Goal: Transaction & Acquisition: Purchase product/service

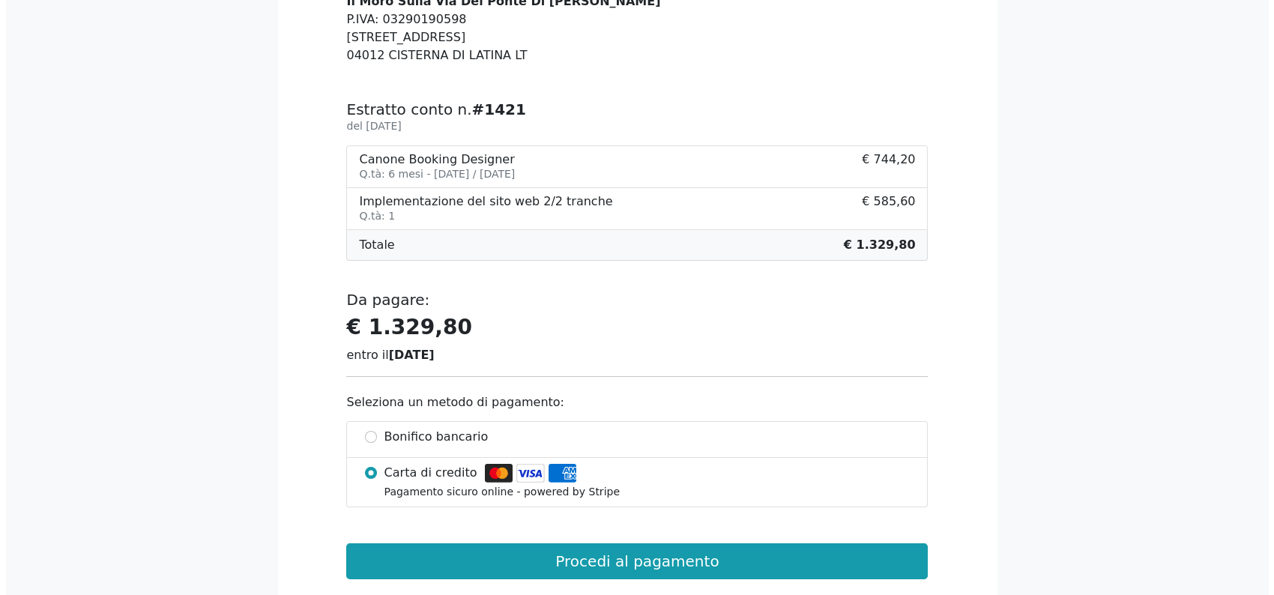
scroll to position [225, 0]
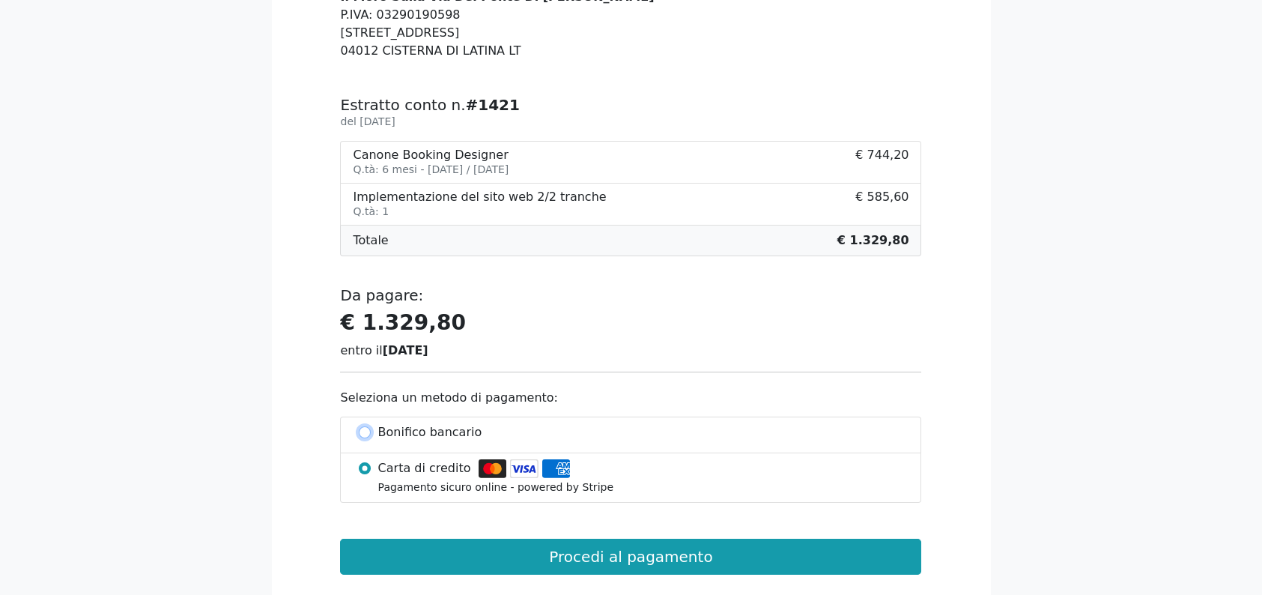
click at [366, 432] on input "Bonifico bancario" at bounding box center [365, 432] width 12 height 12
radio input "true"
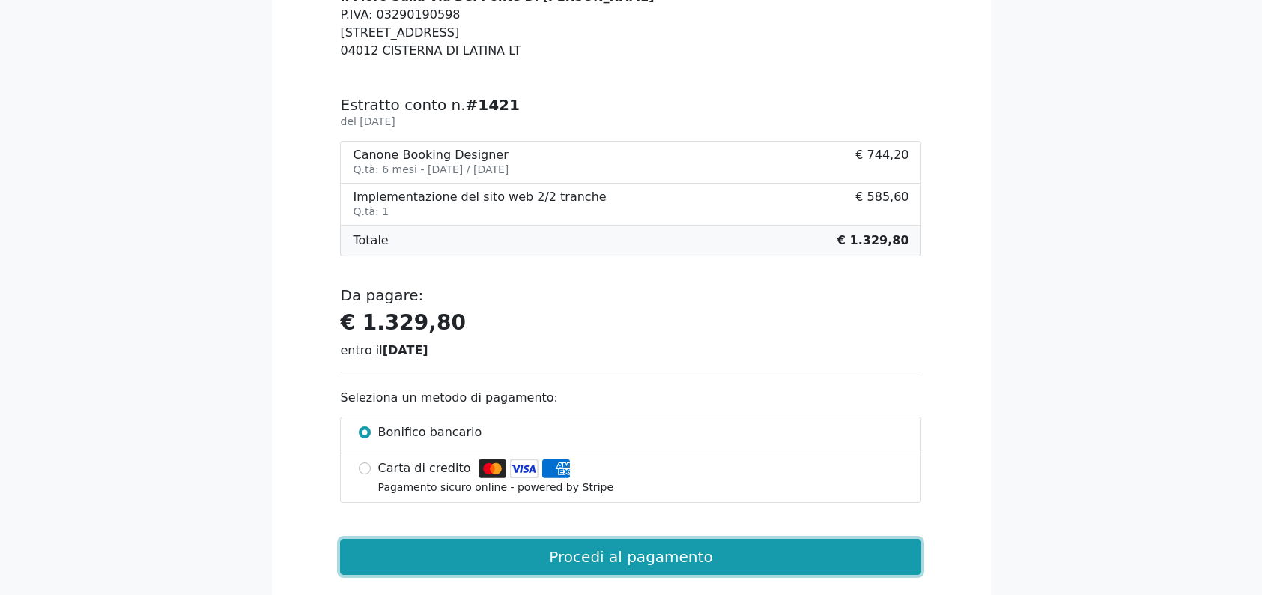
click at [586, 554] on button "Procedi al pagamento" at bounding box center [630, 557] width 581 height 36
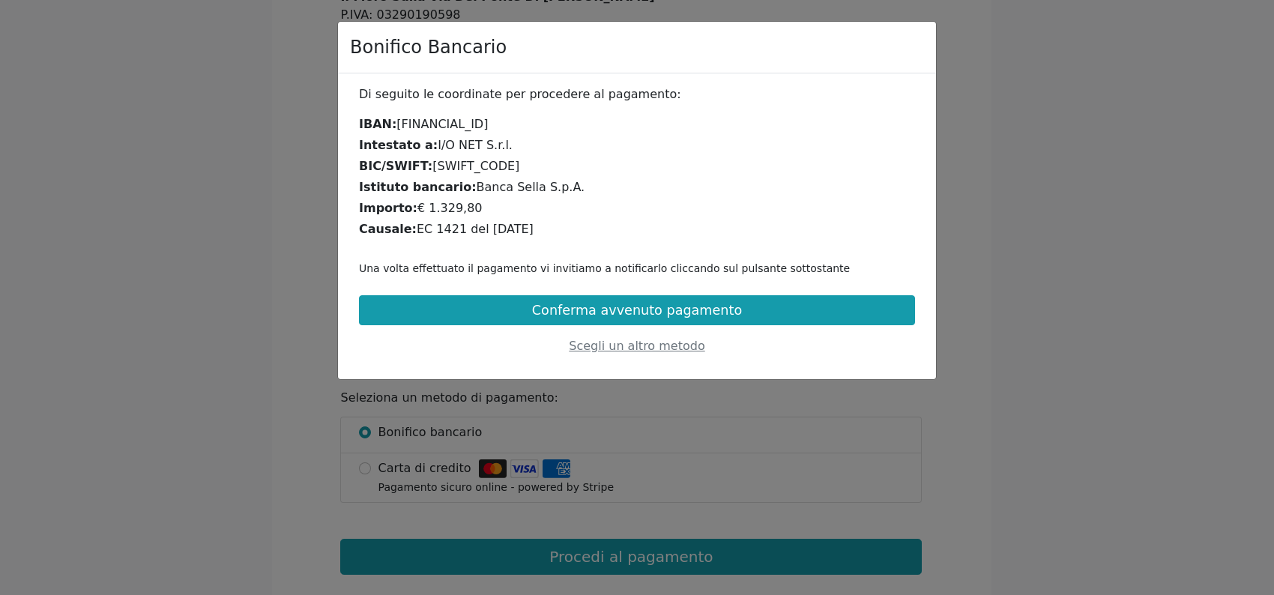
drag, startPoint x: 408, startPoint y: 230, endPoint x: 518, endPoint y: 227, distance: 110.2
click at [518, 227] on div "Causale: EC 1421 del [DATE]" at bounding box center [637, 229] width 556 height 18
copy div "EC 1421 del [DATE]"
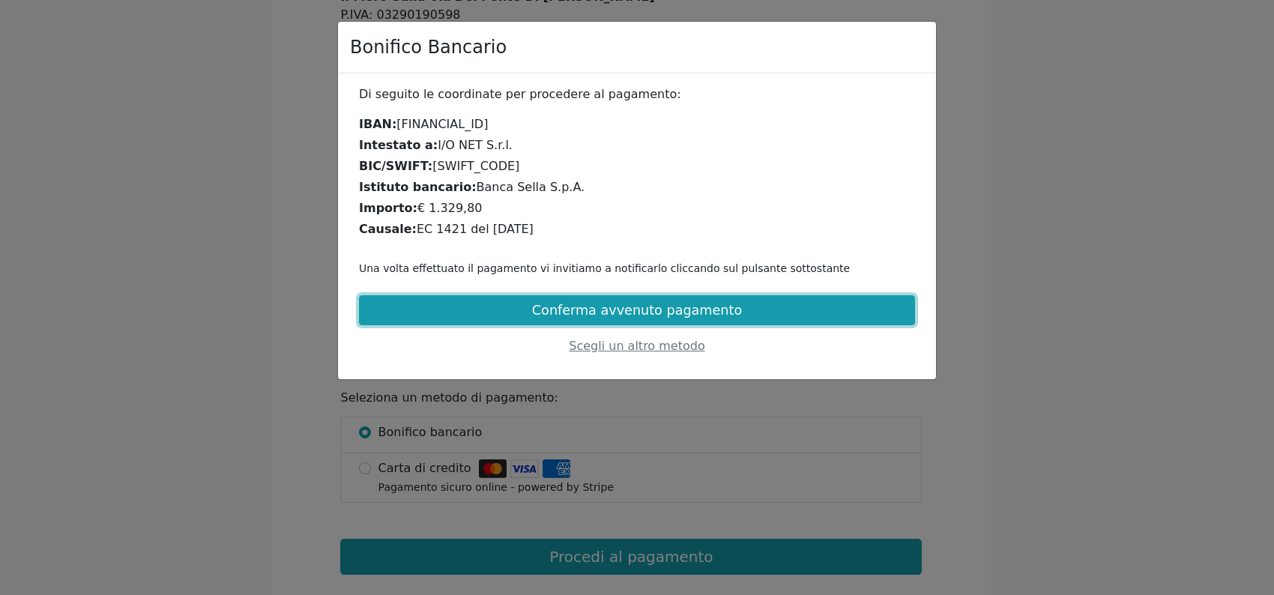
click at [638, 309] on button "Conferma avvenuto pagamento" at bounding box center [637, 310] width 556 height 30
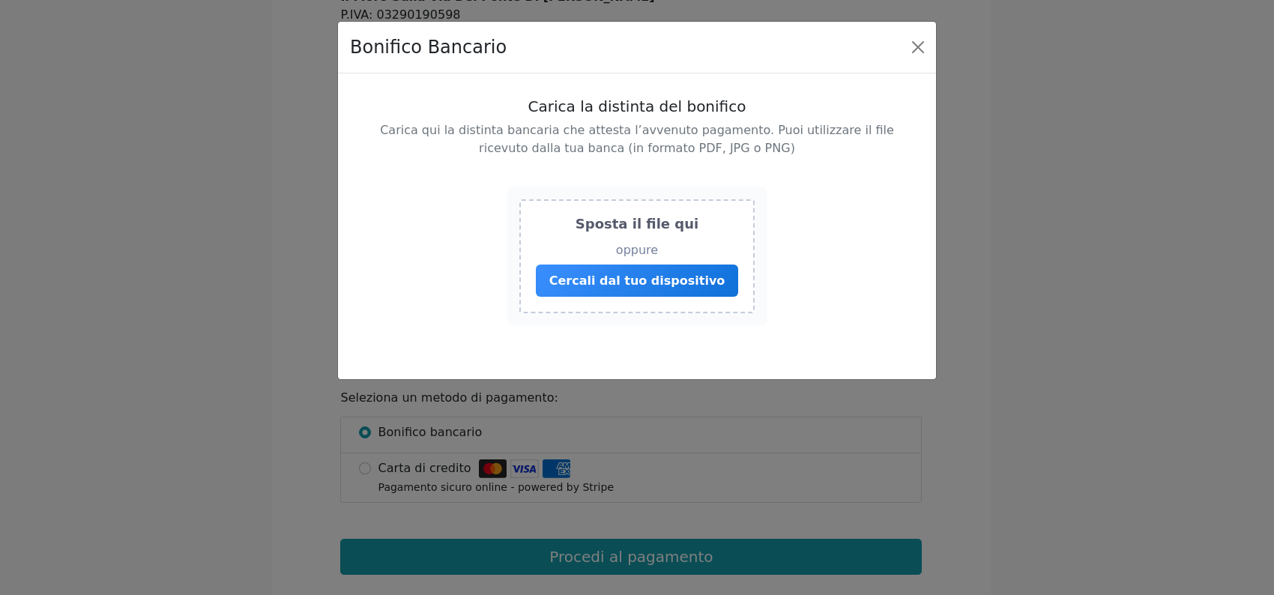
click at [634, 287] on span "Cercali dal tuo dispositivo" at bounding box center [637, 280] width 176 height 14
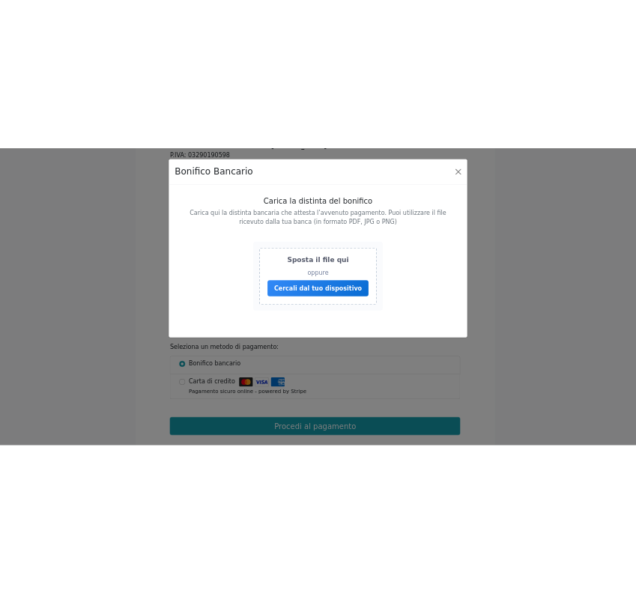
scroll to position [222, 0]
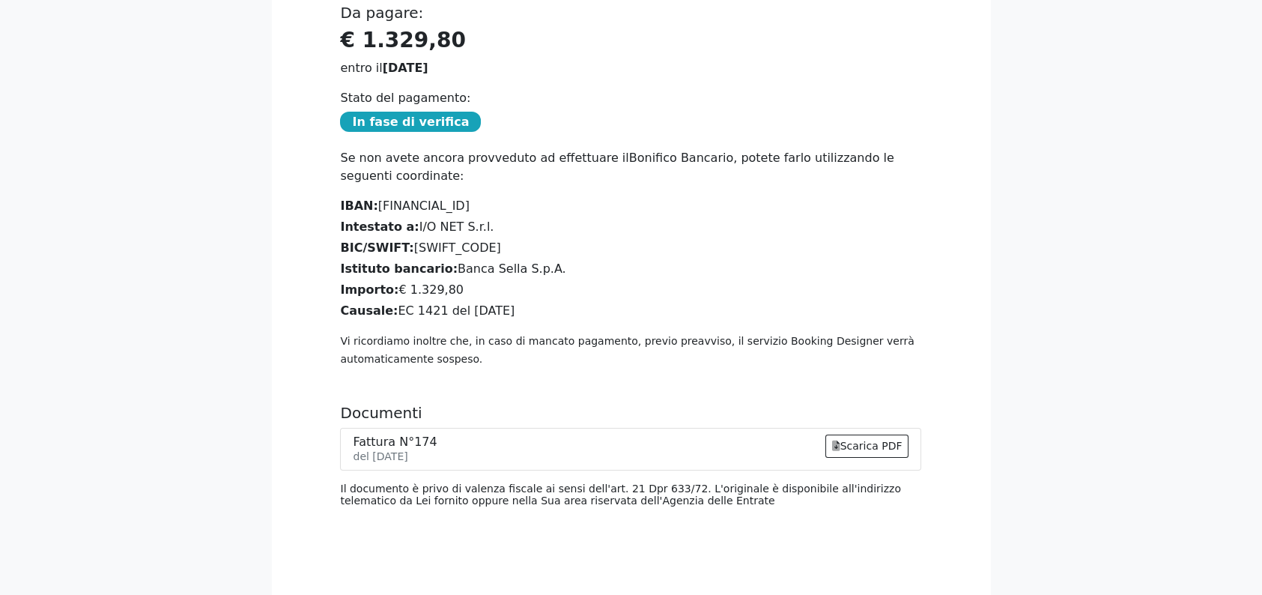
scroll to position [576, 0]
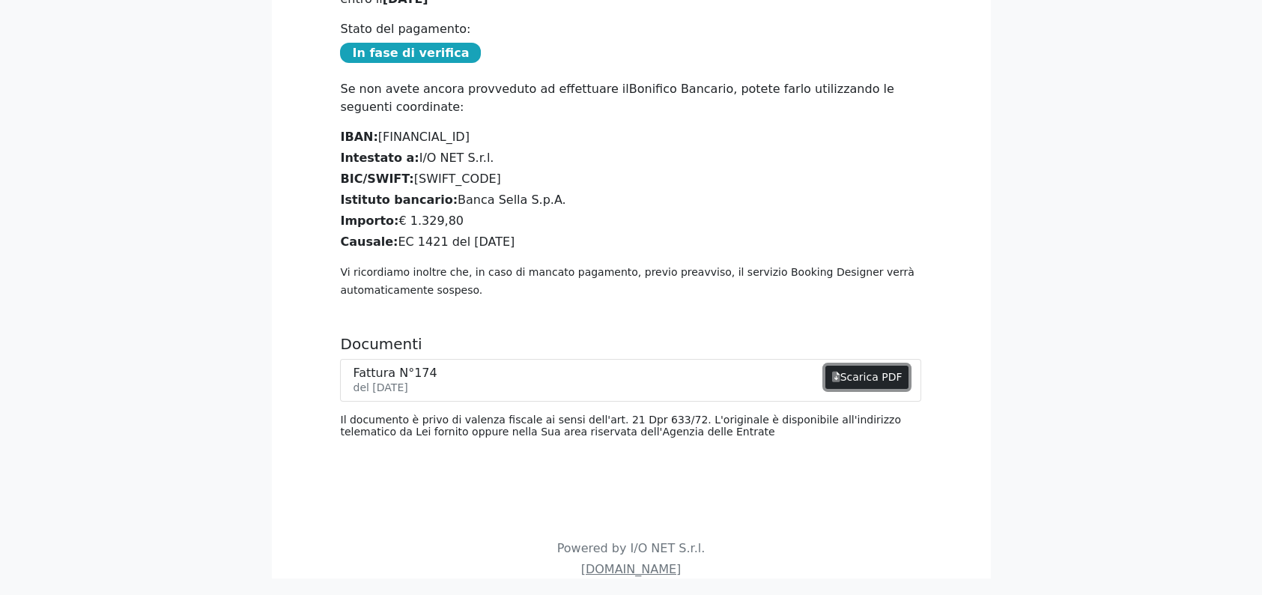
click at [624, 366] on link "Scarica PDF" at bounding box center [868, 377] width 84 height 23
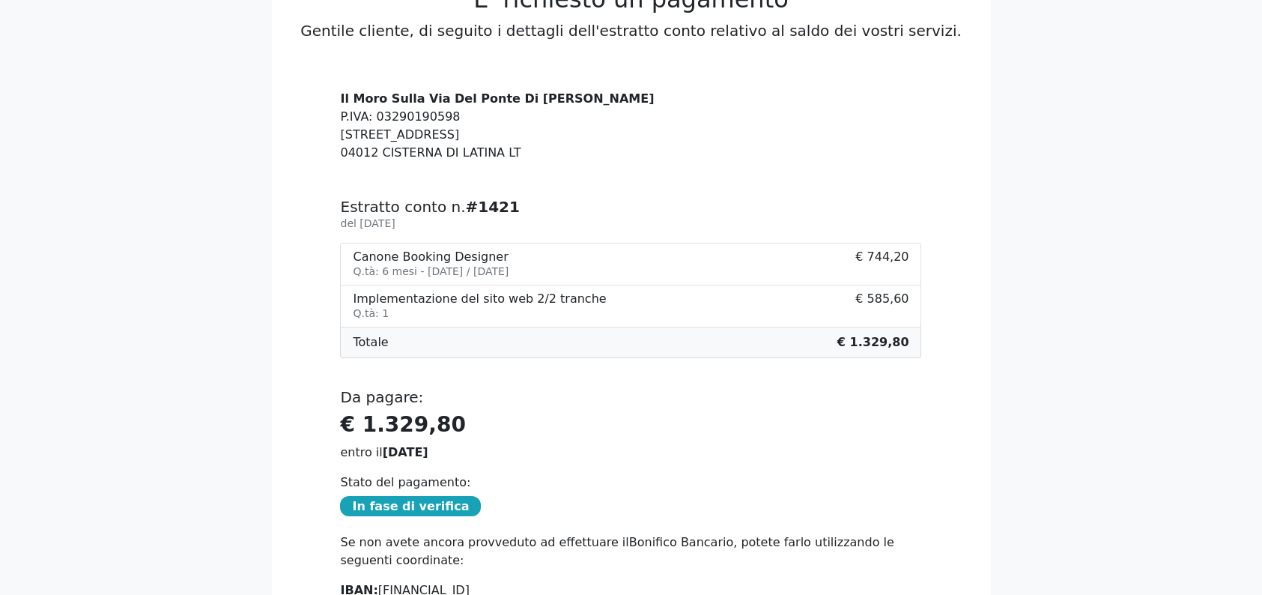
scroll to position [150, 0]
